Goal: Find specific page/section: Find specific page/section

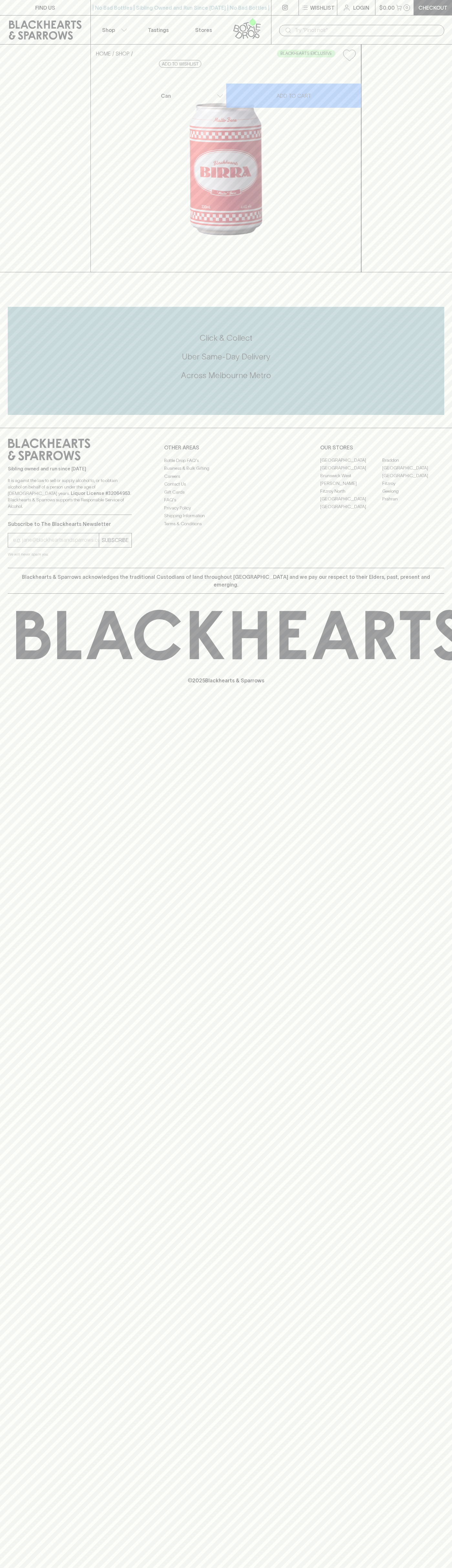
click at [413, 464] on link "Braddon" at bounding box center [413, 460] width 62 height 8
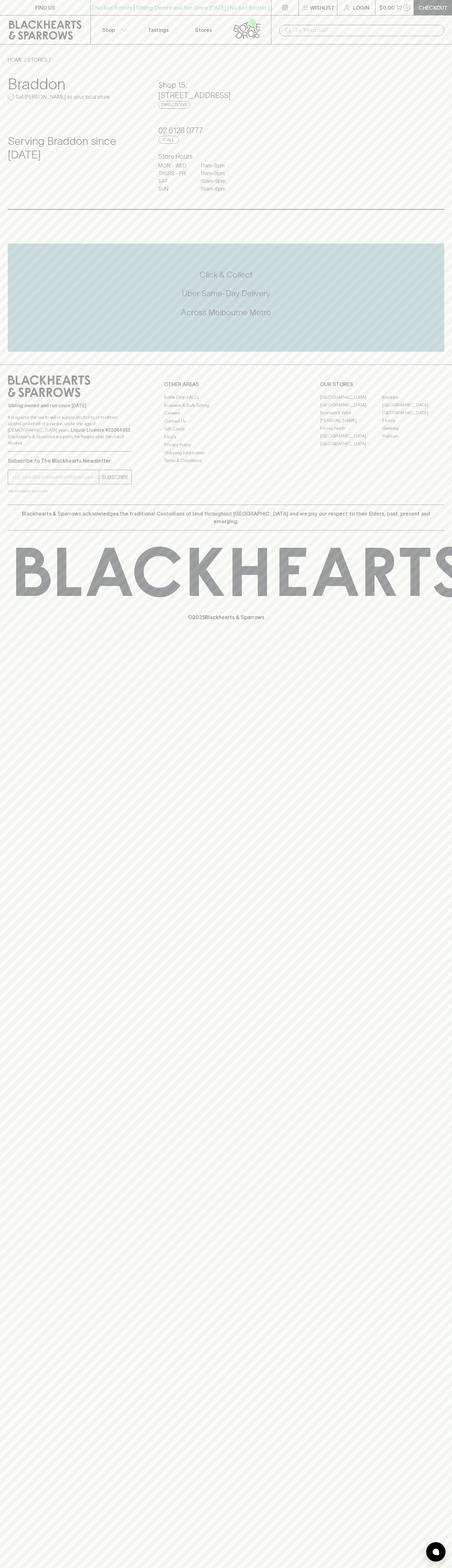
click at [299, 29] on input "text" at bounding box center [366, 30] width 144 height 10
click at [431, 1242] on div "FIND US | No Bad Bottles | Sibling Owned and Run Since 2006 | No Bad Bottles | …" at bounding box center [226, 784] width 452 height 1568
click at [208, 1567] on html "FIND US | No Bad Bottles | Sibling Owned and Run Since 2006 | No Bad Bottles | …" at bounding box center [226, 784] width 452 height 1568
click at [9, 809] on div "FIND US | No Bad Bottles | Sibling Owned and Run Since 2006 | No Bad Bottles | …" at bounding box center [226, 784] width 452 height 1568
